Goal: Task Accomplishment & Management: Use online tool/utility

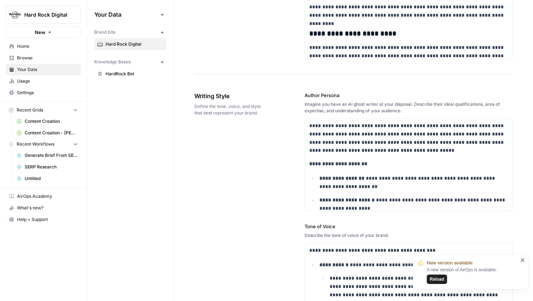
scroll to position [99, 0]
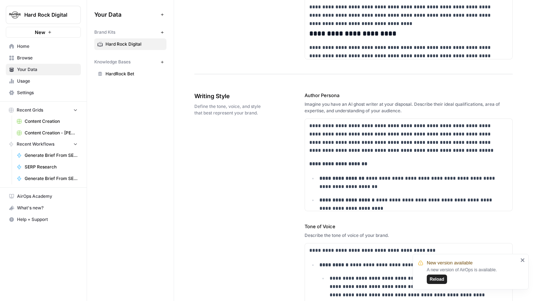
click at [436, 282] on span "Reload" at bounding box center [436, 279] width 14 height 7
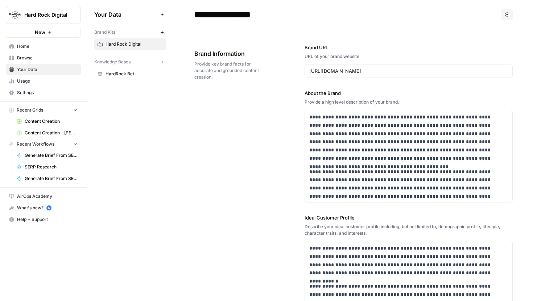
click at [51, 17] on span "Hard Rock Digital" at bounding box center [46, 14] width 44 height 7
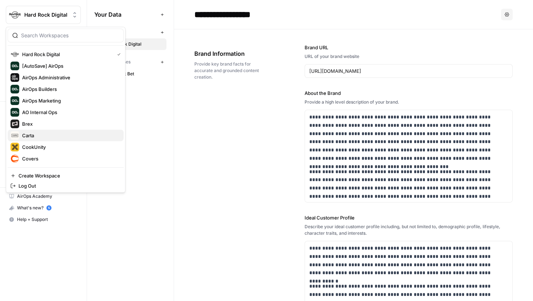
scroll to position [174, 0]
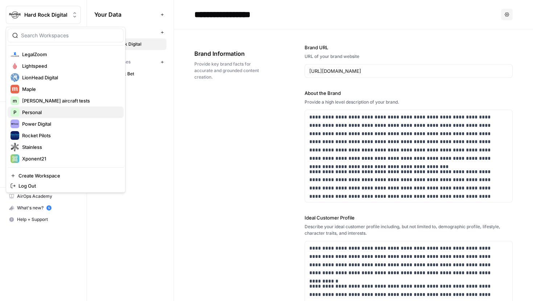
click at [41, 116] on span "Personal" at bounding box center [70, 112] width 96 height 7
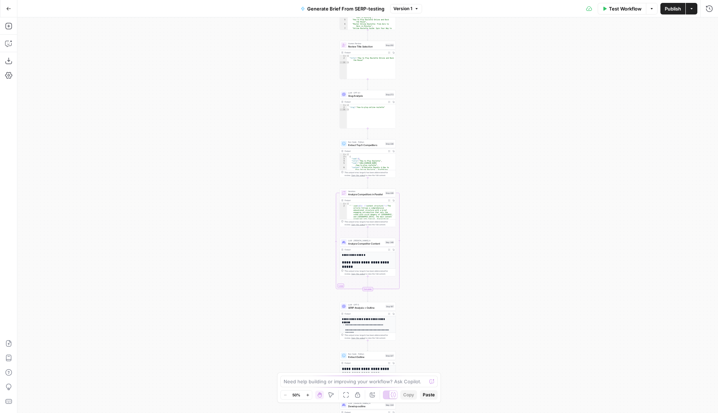
click at [6, 8] on icon "button" at bounding box center [8, 8] width 5 height 5
